Goal: Task Accomplishment & Management: Use online tool/utility

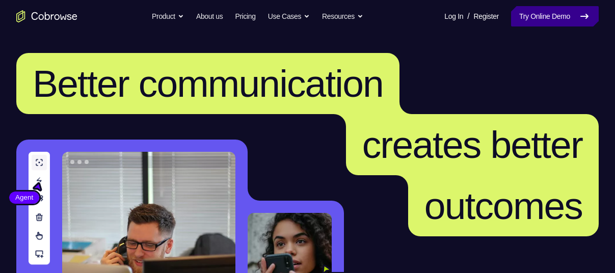
click at [590, 15] on link "Try Online Demo" at bounding box center [555, 16] width 88 height 20
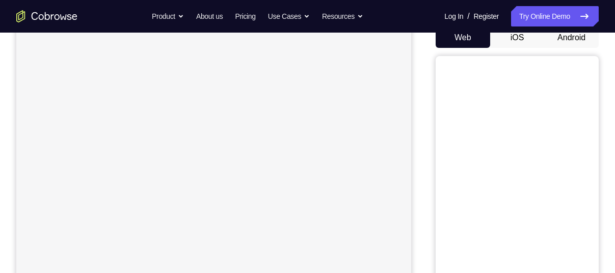
scroll to position [105, 0]
click at [561, 39] on button "Android" at bounding box center [571, 38] width 54 height 20
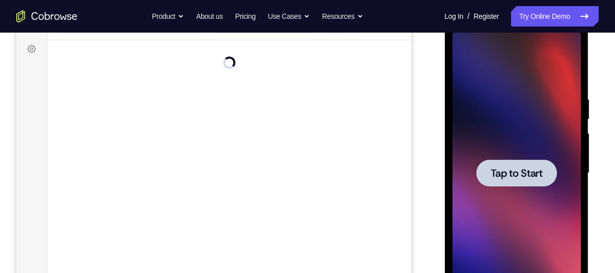
scroll to position [0, 0]
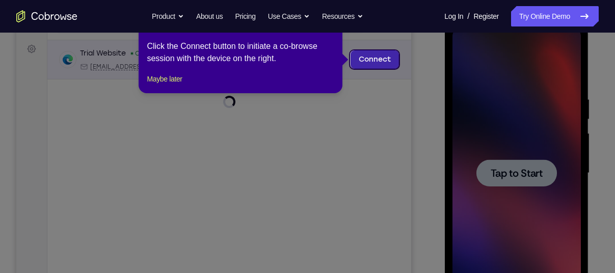
click at [369, 56] on link "Connect" at bounding box center [374, 59] width 48 height 18
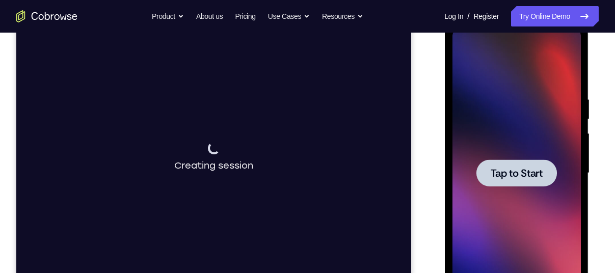
click at [515, 174] on span "Tap to Start" at bounding box center [516, 173] width 52 height 10
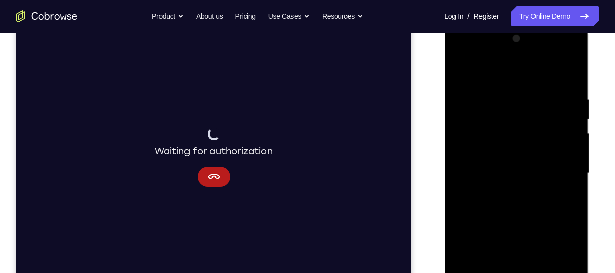
scroll to position [235, 0]
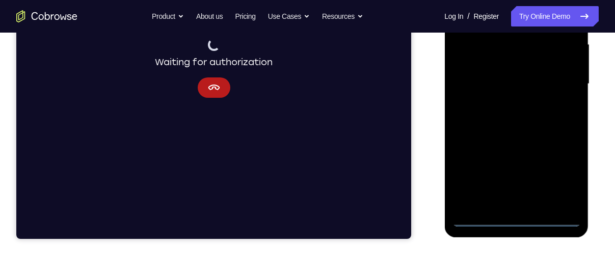
click at [518, 223] on div at bounding box center [516, 83] width 128 height 285
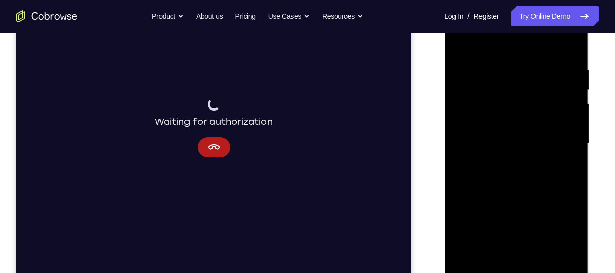
scroll to position [175, 0]
click at [515, 261] on div at bounding box center [516, 144] width 128 height 285
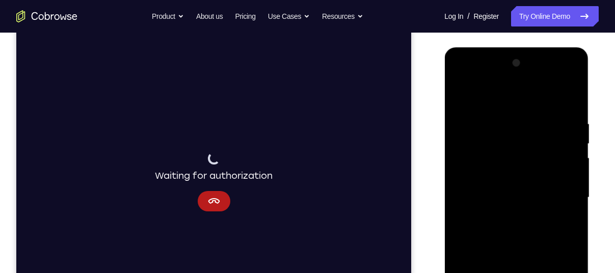
click at [554, 109] on div at bounding box center [516, 197] width 128 height 285
click at [568, 83] on div at bounding box center [516, 197] width 128 height 285
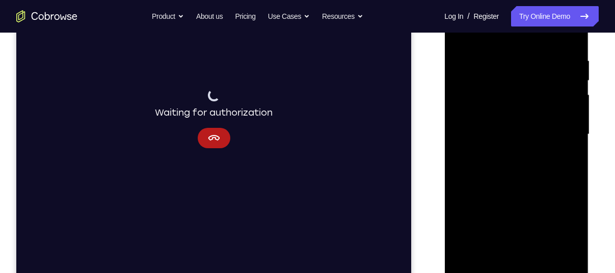
scroll to position [185, 0]
click at [208, 132] on icon "Cancel" at bounding box center [214, 137] width 12 height 12
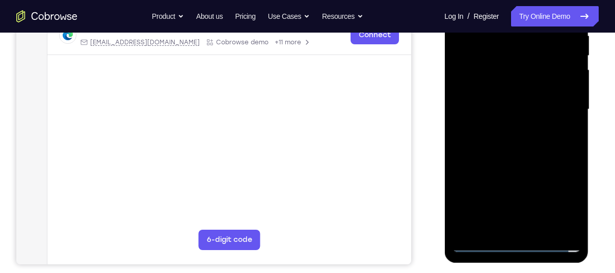
scroll to position [211, 0]
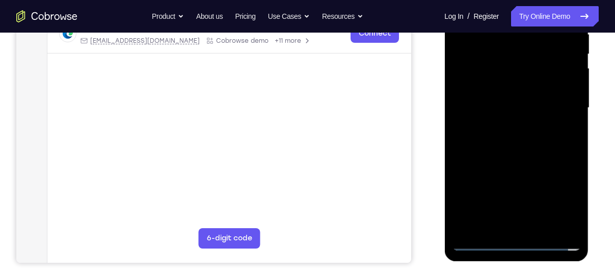
click at [513, 242] on div at bounding box center [516, 107] width 128 height 285
click at [514, 226] on div at bounding box center [516, 107] width 128 height 285
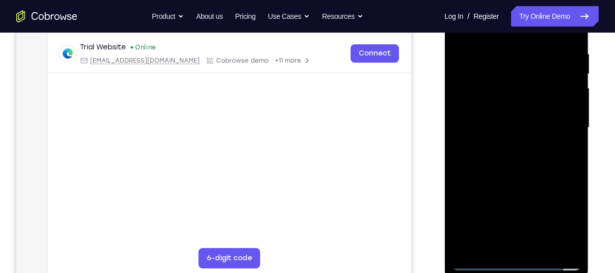
scroll to position [192, 0]
click at [571, 248] on div at bounding box center [516, 126] width 128 height 285
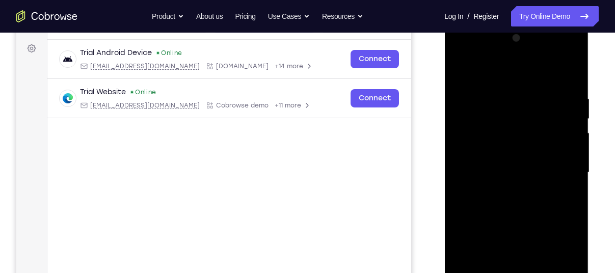
scroll to position [184, 0]
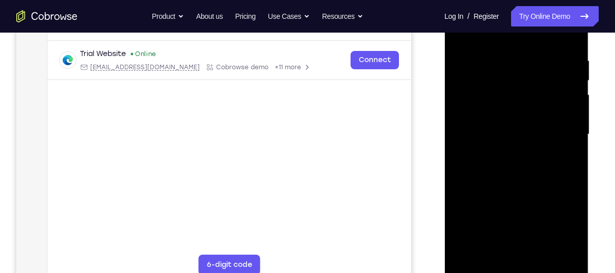
click at [565, 222] on div at bounding box center [516, 134] width 128 height 285
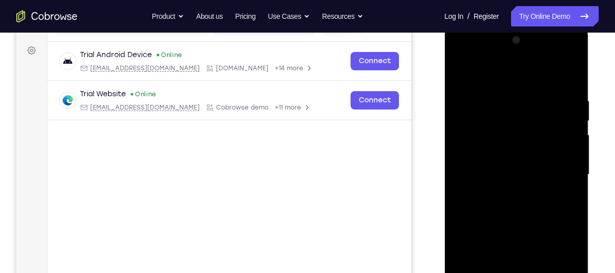
scroll to position [144, 0]
click at [464, 53] on div at bounding box center [516, 175] width 128 height 285
click at [559, 172] on div at bounding box center [516, 175] width 128 height 285
click at [519, 179] on div at bounding box center [516, 175] width 128 height 285
click at [505, 197] on div at bounding box center [516, 175] width 128 height 285
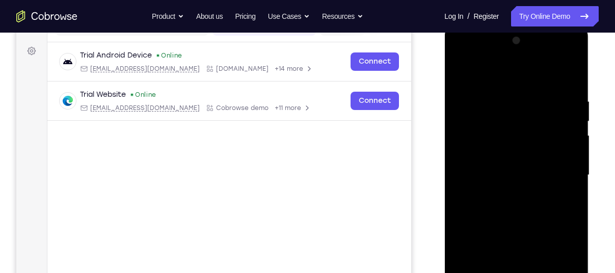
click at [483, 174] on div at bounding box center [516, 175] width 128 height 285
click at [471, 167] on div at bounding box center [516, 175] width 128 height 285
click at [473, 138] on div at bounding box center [516, 175] width 128 height 285
click at [481, 153] on div at bounding box center [516, 175] width 128 height 285
click at [506, 177] on div at bounding box center [516, 175] width 128 height 285
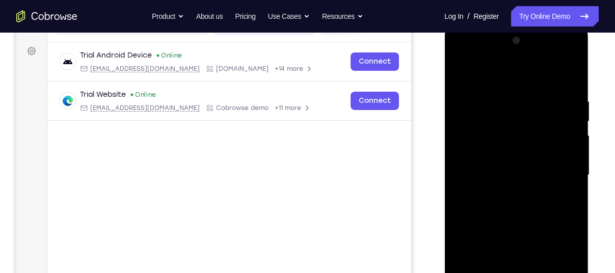
click at [519, 201] on div at bounding box center [516, 175] width 128 height 285
click at [518, 226] on div at bounding box center [516, 175] width 128 height 285
click at [522, 168] on div at bounding box center [516, 175] width 128 height 285
click at [500, 179] on div at bounding box center [516, 175] width 128 height 285
click at [482, 162] on div at bounding box center [516, 175] width 128 height 285
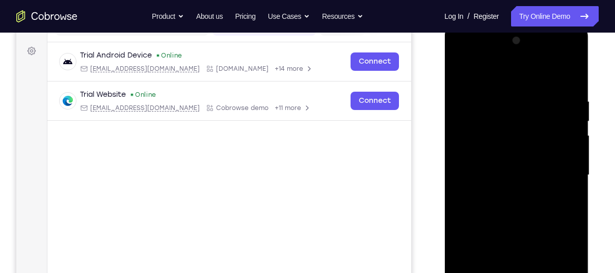
click at [571, 169] on div at bounding box center [516, 175] width 128 height 285
click at [529, 182] on div at bounding box center [516, 175] width 128 height 285
click at [492, 201] on div at bounding box center [516, 175] width 128 height 285
click at [505, 201] on div at bounding box center [516, 175] width 128 height 285
click at [519, 200] on div at bounding box center [516, 175] width 128 height 285
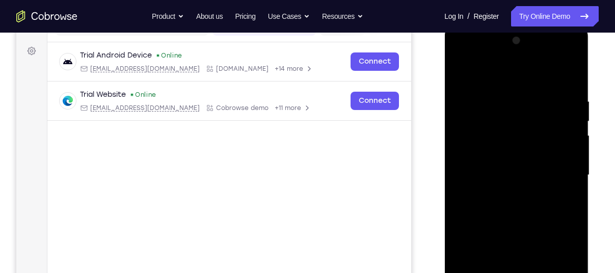
click at [505, 184] on div at bounding box center [516, 175] width 128 height 285
click at [505, 221] on div at bounding box center [516, 175] width 128 height 285
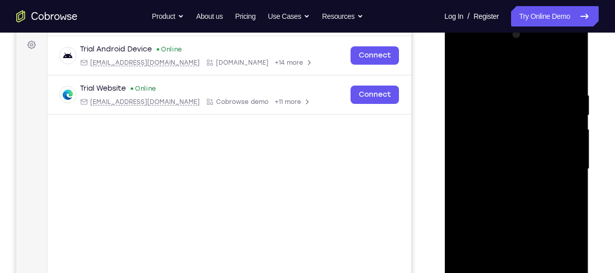
scroll to position [151, 0]
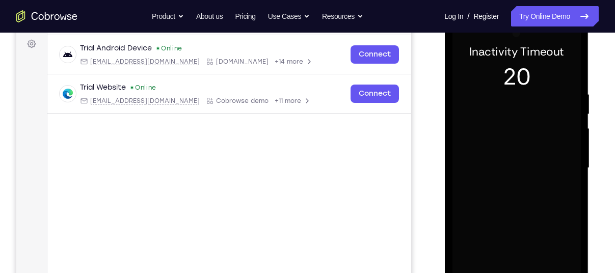
click at [473, 106] on div at bounding box center [516, 167] width 128 height 285
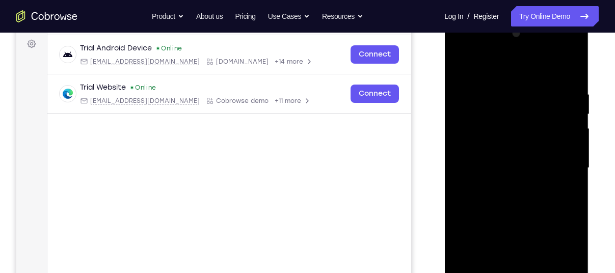
click at [486, 179] on div at bounding box center [516, 167] width 128 height 285
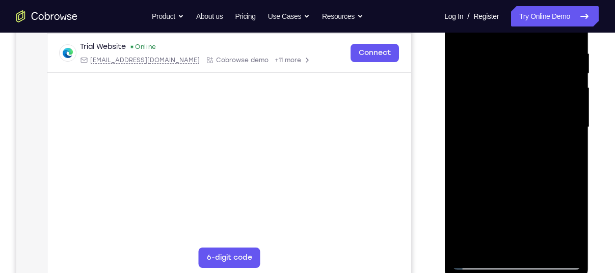
scroll to position [197, 0]
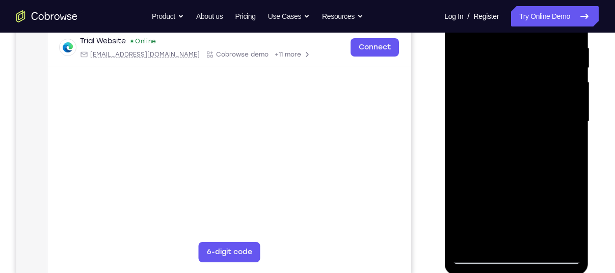
click at [476, 256] on div at bounding box center [516, 121] width 128 height 285
click at [466, 150] on div at bounding box center [516, 121] width 128 height 285
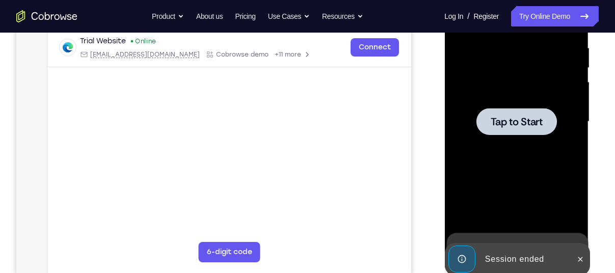
click at [496, 138] on div at bounding box center [516, 121] width 128 height 285
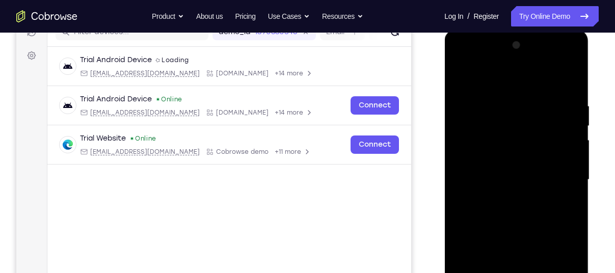
scroll to position [257, 0]
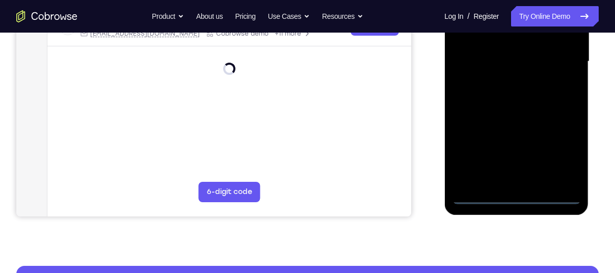
click at [517, 199] on div at bounding box center [516, 61] width 128 height 285
click at [568, 157] on div at bounding box center [516, 61] width 128 height 285
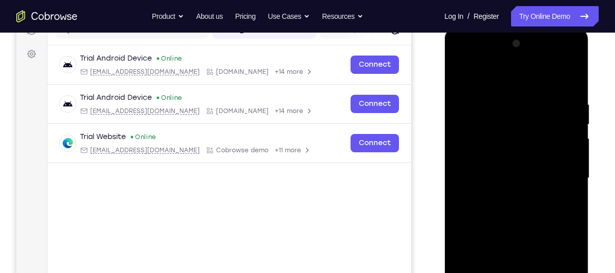
scroll to position [142, 0]
click at [461, 58] on div at bounding box center [516, 177] width 128 height 285
click at [469, 149] on div at bounding box center [516, 177] width 128 height 285
click at [456, 59] on div at bounding box center [516, 177] width 128 height 285
click at [555, 167] on div at bounding box center [516, 177] width 128 height 285
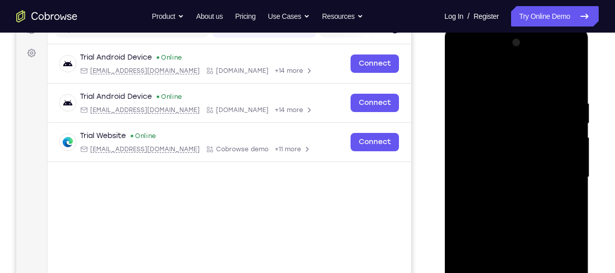
click at [509, 195] on div at bounding box center [516, 177] width 128 height 285
click at [469, 167] on div at bounding box center [516, 177] width 128 height 285
click at [479, 148] on div at bounding box center [516, 177] width 128 height 285
click at [490, 179] on div at bounding box center [516, 177] width 128 height 285
click at [472, 211] on div at bounding box center [516, 177] width 128 height 285
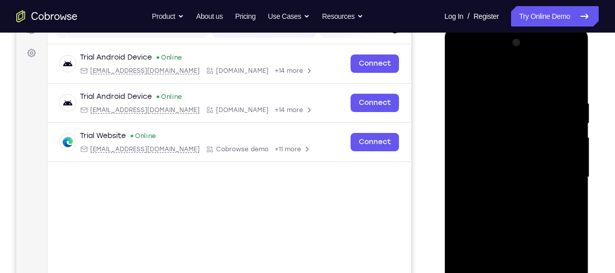
click at [503, 205] on div at bounding box center [516, 177] width 128 height 285
click at [514, 225] on div at bounding box center [516, 177] width 128 height 285
click at [476, 134] on div at bounding box center [516, 177] width 128 height 285
click at [481, 145] on div at bounding box center [516, 177] width 128 height 285
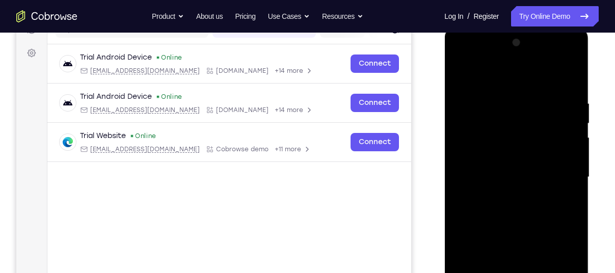
click at [473, 135] on div at bounding box center [516, 177] width 128 height 285
click at [490, 157] on div at bounding box center [516, 177] width 128 height 285
click at [475, 159] on div at bounding box center [516, 177] width 128 height 285
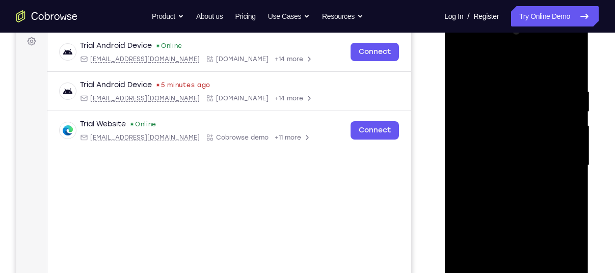
scroll to position [154, 0]
click at [506, 184] on div at bounding box center [516, 164] width 128 height 285
click at [479, 152] on div at bounding box center [516, 164] width 128 height 285
click at [469, 106] on div at bounding box center [516, 164] width 128 height 285
click at [475, 143] on div at bounding box center [516, 164] width 128 height 285
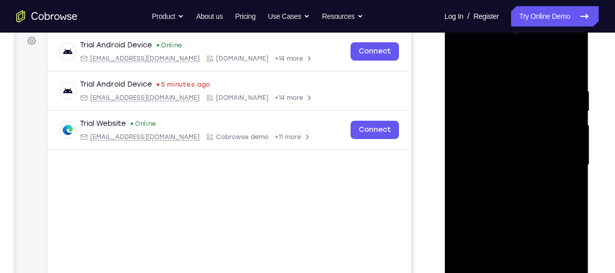
click at [473, 169] on div at bounding box center [516, 164] width 128 height 285
click at [506, 207] on div at bounding box center [516, 164] width 128 height 285
click at [506, 203] on div at bounding box center [516, 164] width 128 height 285
click at [508, 197] on div at bounding box center [516, 164] width 128 height 285
click at [510, 211] on div at bounding box center [516, 164] width 128 height 285
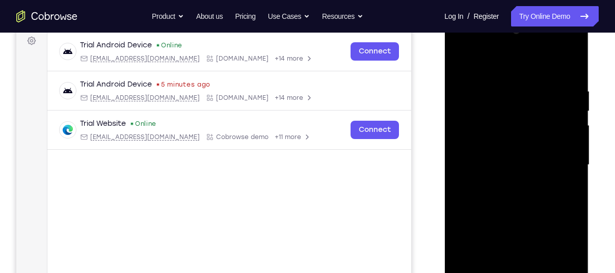
click at [473, 120] on div at bounding box center [516, 164] width 128 height 285
click at [516, 211] on div at bounding box center [516, 164] width 128 height 285
click at [504, 132] on div at bounding box center [516, 164] width 128 height 285
click at [476, 126] on div at bounding box center [516, 164] width 128 height 285
click at [470, 127] on div at bounding box center [516, 164] width 128 height 285
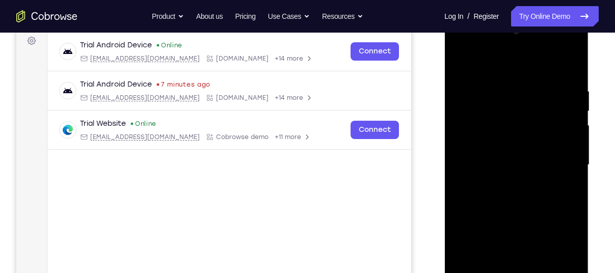
click at [535, 140] on div at bounding box center [516, 164] width 128 height 285
click at [501, 169] on div at bounding box center [516, 164] width 128 height 285
click at [507, 183] on div at bounding box center [516, 164] width 128 height 285
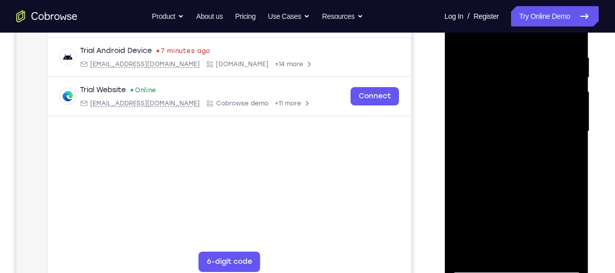
scroll to position [186, 0]
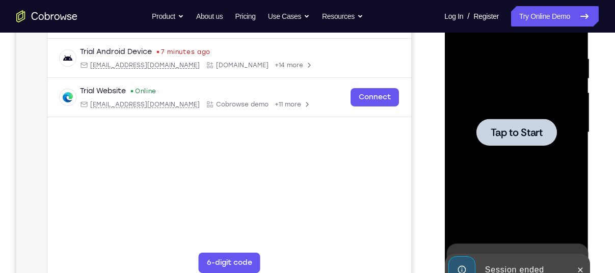
click at [516, 144] on div at bounding box center [516, 132] width 80 height 27
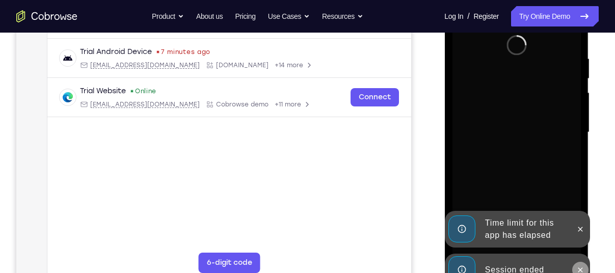
click at [582, 268] on icon at bounding box center [579, 270] width 8 height 8
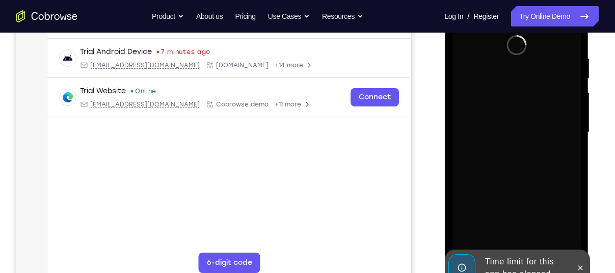
click at [582, 229] on div "Launching app..." at bounding box center [516, 134] width 144 height 304
click at [582, 265] on icon at bounding box center [580, 267] width 5 height 5
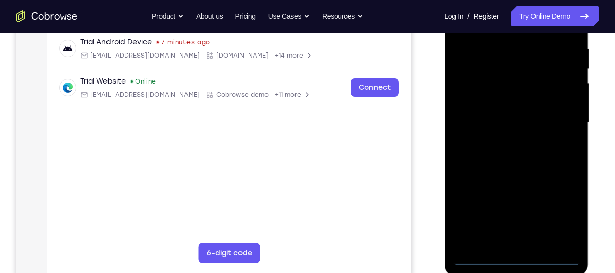
scroll to position [198, 0]
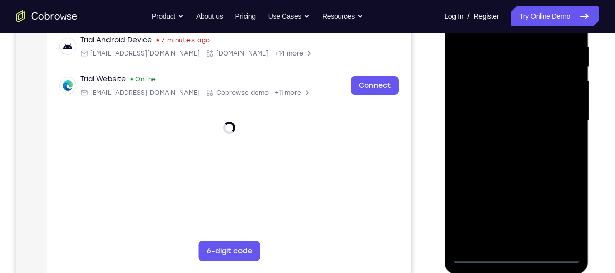
click at [513, 254] on div at bounding box center [516, 120] width 128 height 285
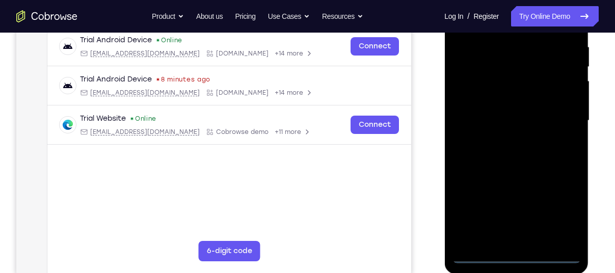
click at [556, 211] on div at bounding box center [516, 120] width 128 height 285
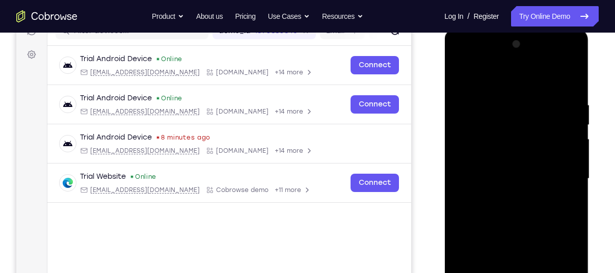
scroll to position [90, 0]
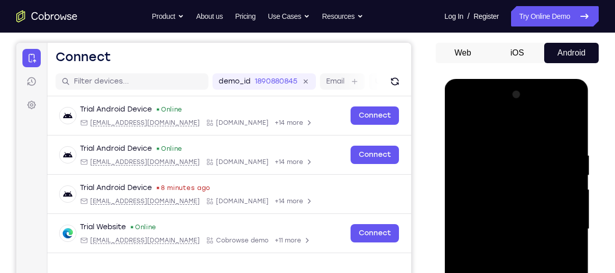
click at [462, 100] on div at bounding box center [516, 229] width 128 height 285
click at [467, 111] on div at bounding box center [516, 229] width 128 height 285
click at [461, 109] on div at bounding box center [516, 229] width 128 height 285
click at [557, 222] on div at bounding box center [516, 229] width 128 height 285
click at [506, 246] on div at bounding box center [516, 229] width 128 height 285
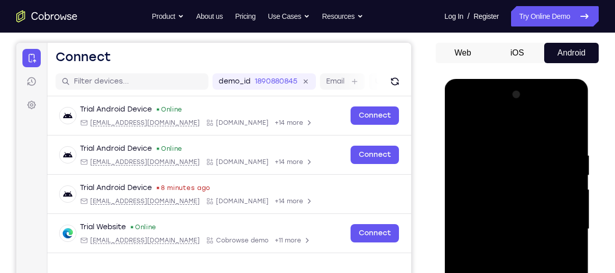
click at [492, 211] on div at bounding box center [516, 229] width 128 height 285
click at [477, 208] on div at bounding box center [516, 229] width 128 height 285
click at [482, 229] on div at bounding box center [516, 229] width 128 height 285
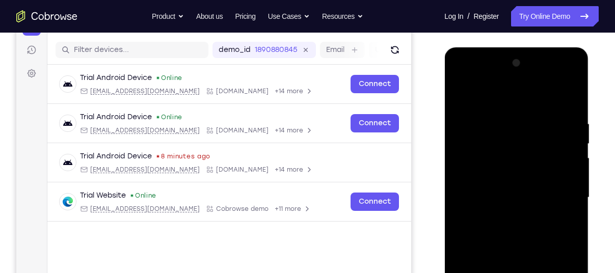
scroll to position [122, 0]
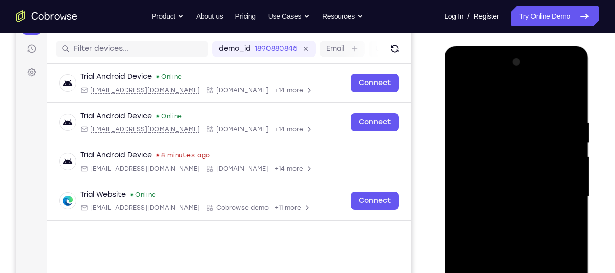
click at [482, 229] on div at bounding box center [516, 196] width 128 height 285
click at [506, 232] on div at bounding box center [516, 196] width 128 height 285
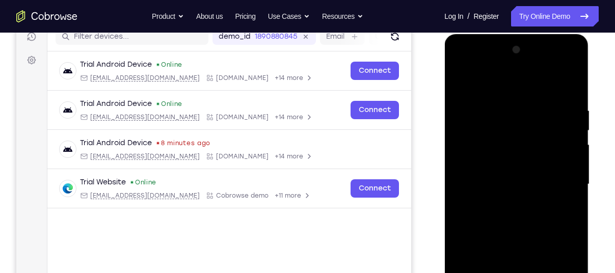
click at [515, 215] on div at bounding box center [516, 184] width 128 height 285
click at [519, 230] on div at bounding box center [516, 184] width 128 height 285
click at [511, 208] on div at bounding box center [516, 184] width 128 height 285
click at [475, 139] on div at bounding box center [516, 184] width 128 height 285
click at [488, 159] on div at bounding box center [516, 184] width 128 height 285
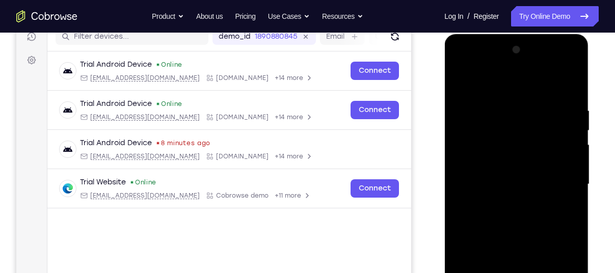
click at [469, 145] on div at bounding box center [516, 184] width 128 height 285
click at [483, 158] on div at bounding box center [516, 184] width 128 height 285
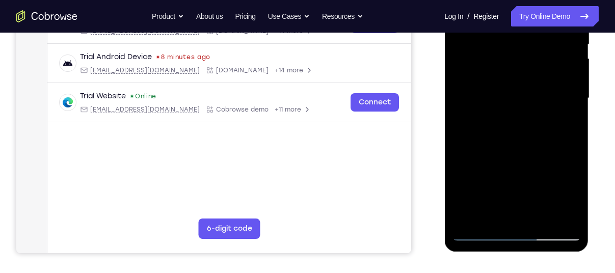
scroll to position [221, 0]
click at [511, 118] on div at bounding box center [516, 97] width 128 height 285
click at [514, 149] on div at bounding box center [516, 97] width 128 height 285
click at [492, 117] on div at bounding box center [516, 97] width 128 height 285
click at [466, 98] on div at bounding box center [516, 97] width 128 height 285
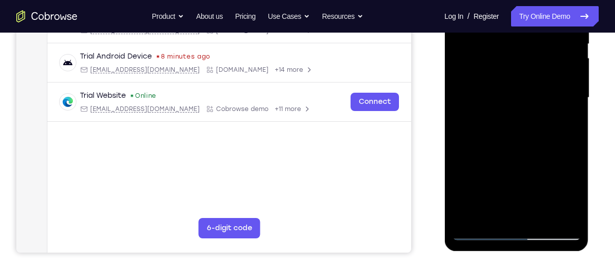
click at [474, 87] on div at bounding box center [516, 97] width 128 height 285
click at [543, 103] on div at bounding box center [516, 97] width 128 height 285
click at [462, 134] on div at bounding box center [516, 97] width 128 height 285
click at [502, 166] on div at bounding box center [516, 97] width 128 height 285
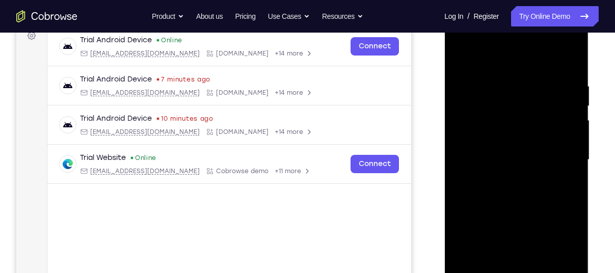
scroll to position [158, 0]
click at [463, 64] on div at bounding box center [516, 160] width 128 height 285
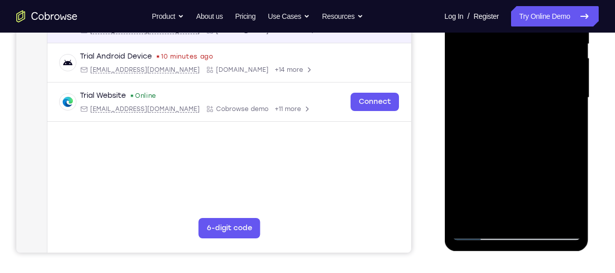
scroll to position [221, 0]
